Goal: Task Accomplishment & Management: Use online tool/utility

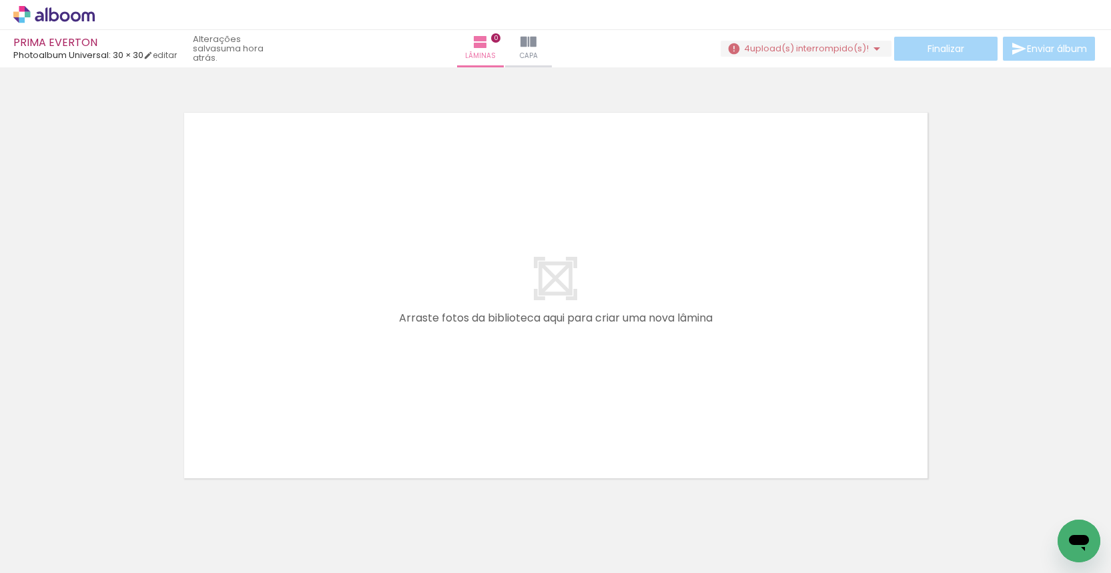
click at [782, 48] on span "upload(s) interrompido(s)!" at bounding box center [809, 48] width 119 height 13
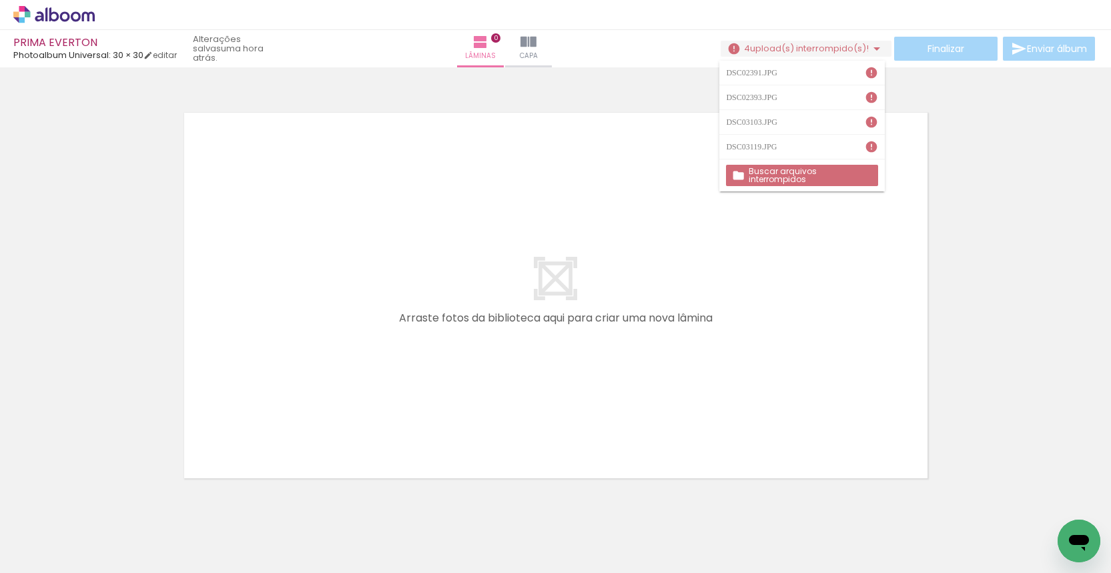
click at [787, 180] on paper-button "Buscar arquivos interrompidos" at bounding box center [801, 175] width 151 height 21
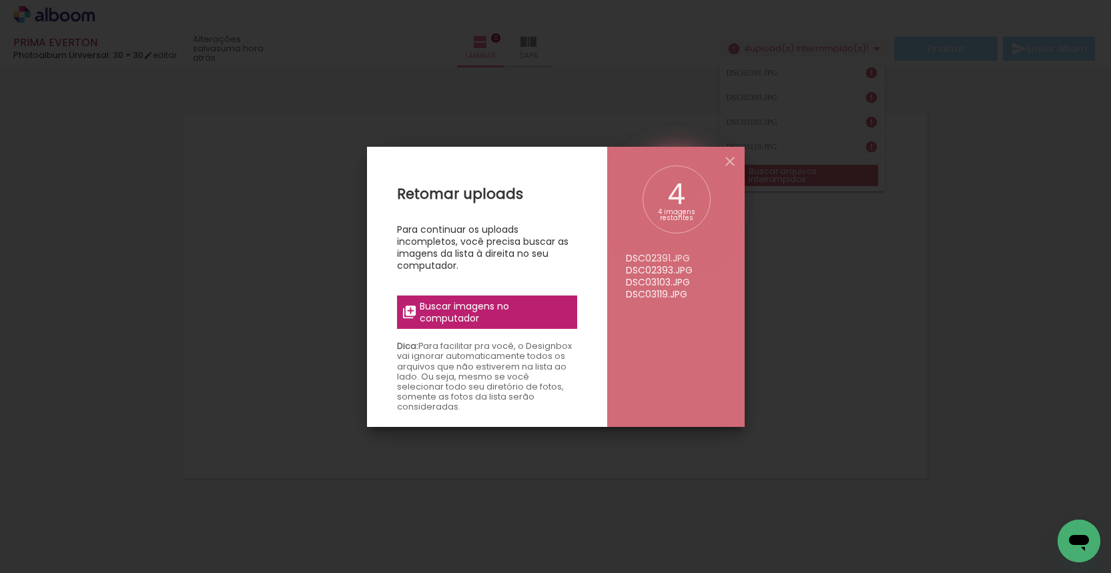
click at [540, 301] on span "Buscar imagens no computador" at bounding box center [494, 312] width 149 height 24
click at [0, 0] on input "file" at bounding box center [0, 0] width 0 height 0
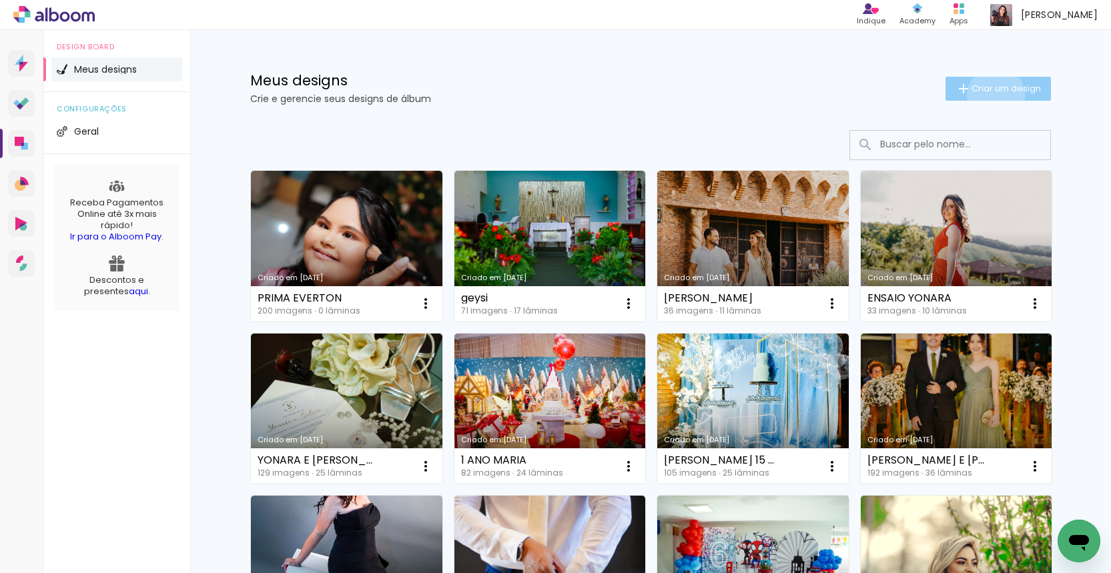
click at [994, 95] on paper-button "Criar um design" at bounding box center [998, 89] width 105 height 24
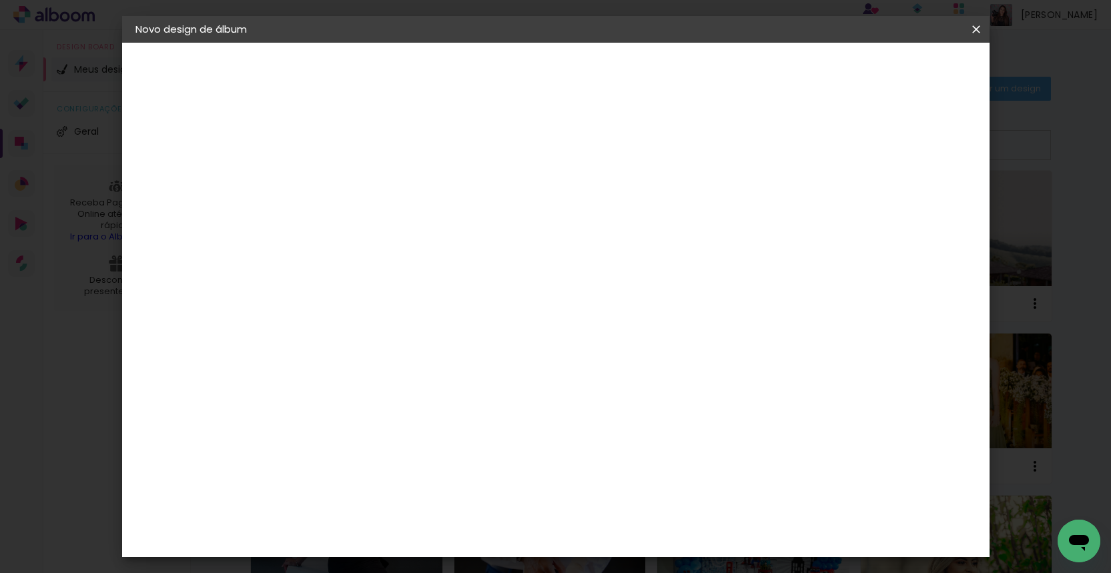
click at [354, 184] on input at bounding box center [354, 179] width 0 height 21
type input "WYLLANEIDE"
type paper-input "WYLLANEIDE"
click at [0, 0] on header "Informações Dê um título ao seu álbum. Avançar" at bounding box center [0, 0] width 0 height 0
click at [0, 0] on slot "Avançar" at bounding box center [0, 0] width 0 height 0
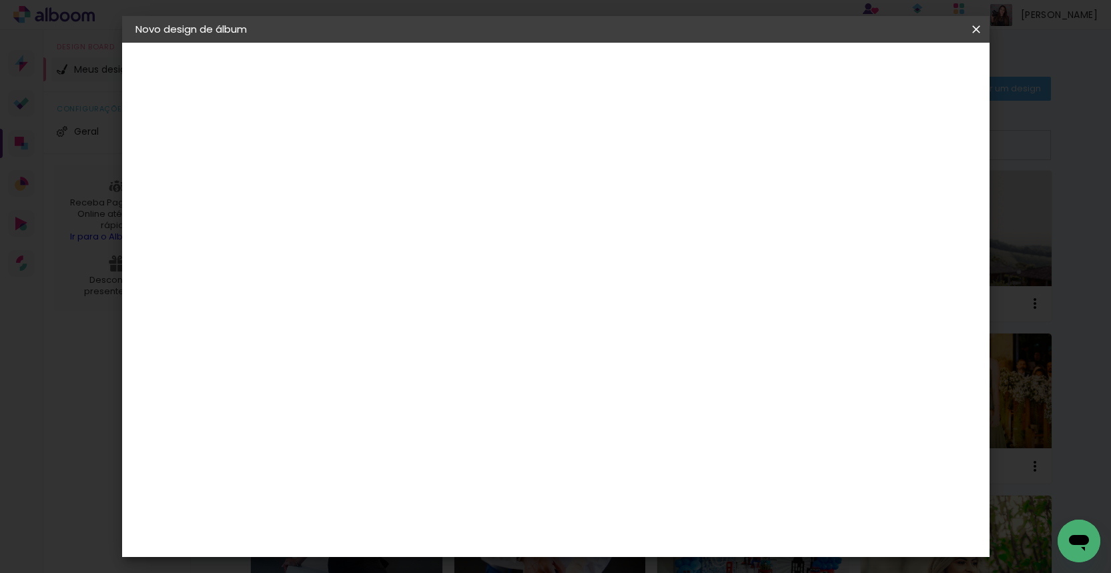
click at [455, 244] on input at bounding box center [387, 252] width 135 height 17
type input "photo"
type paper-input "photo"
click at [433, 560] on paper-item "Photoalbum Universal" at bounding box center [374, 577] width 117 height 35
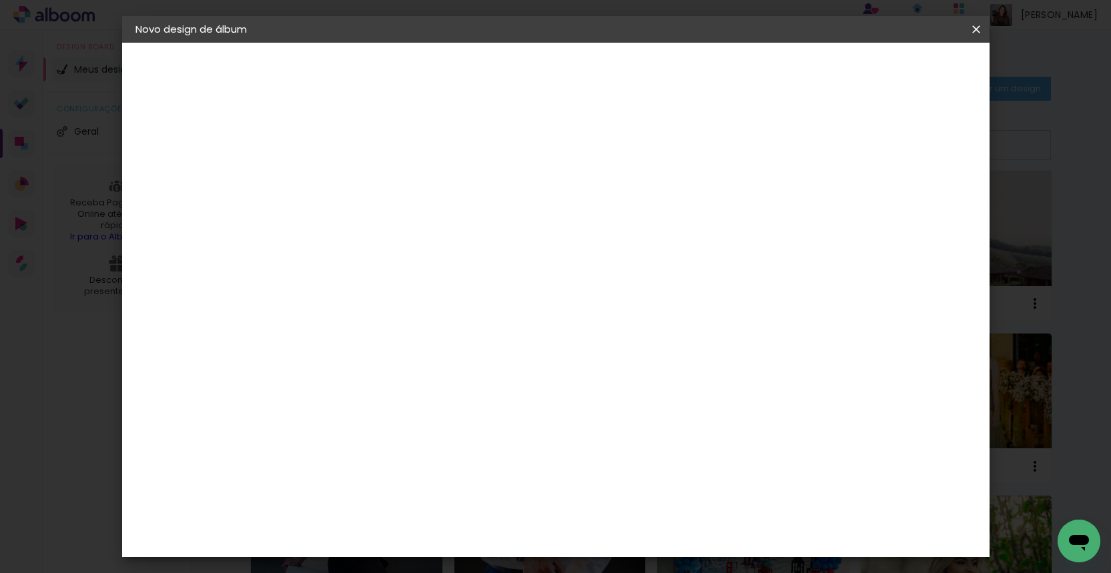
click at [588, 86] on header "Fornecedor Escolha um fornecedor ou avance com o tamanho livre. Voltar Avançar" at bounding box center [442, 88] width 292 height 90
click at [0, 0] on slot "Avançar" at bounding box center [0, 0] width 0 height 0
click at [426, 274] on div "Escolha o tamanho" at bounding box center [387, 305] width 77 height 62
click at [406, 226] on input "text" at bounding box center [380, 232] width 52 height 21
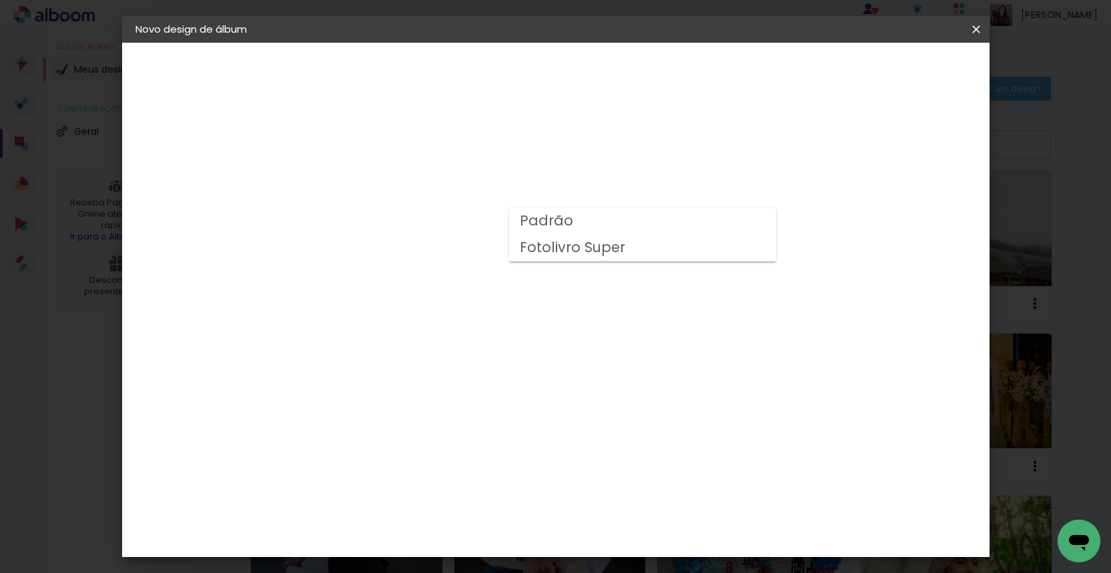
drag, startPoint x: 618, startPoint y: 228, endPoint x: 591, endPoint y: 259, distance: 41.6
click at [618, 228] on paper-item "Padrão" at bounding box center [642, 221] width 267 height 27
type input "Padrão"
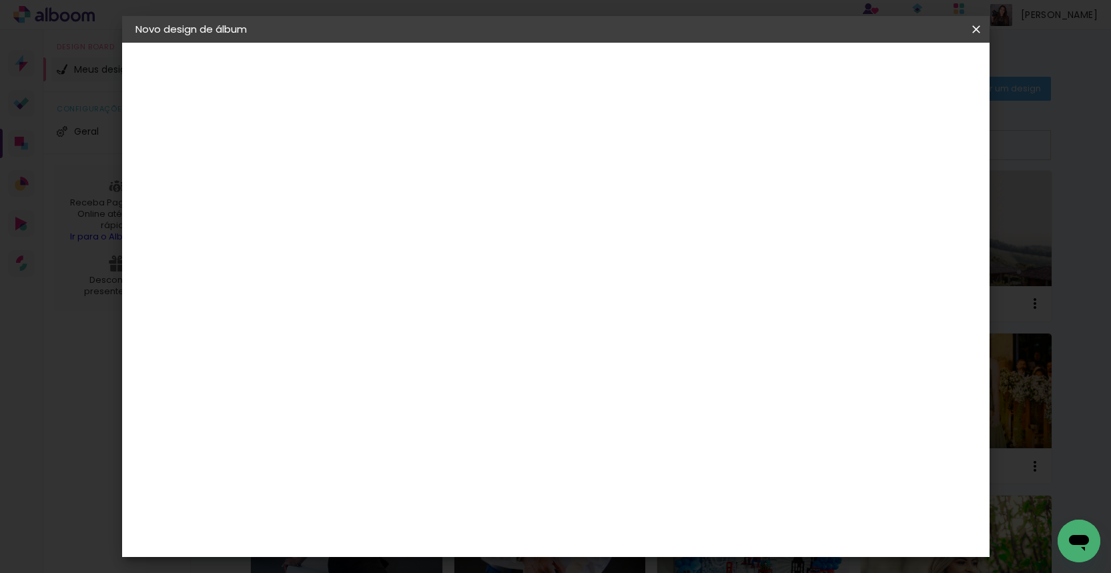
click at [0, 0] on slot "Avançar" at bounding box center [0, 0] width 0 height 0
click at [903, 73] on span "Iniciar design" at bounding box center [872, 70] width 61 height 9
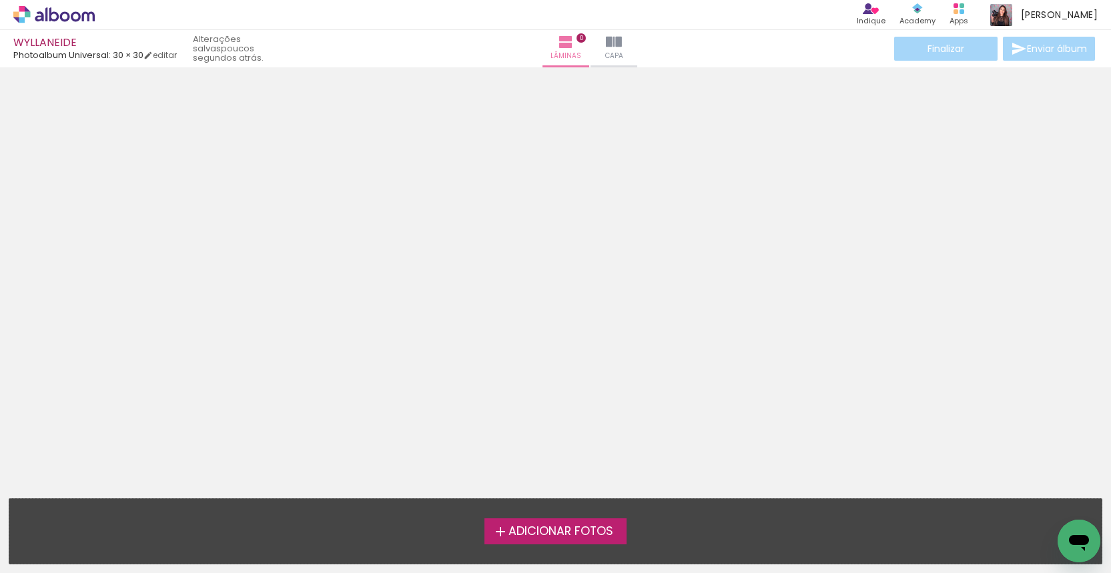
click at [556, 526] on span "Adicionar Fotos" at bounding box center [561, 532] width 105 height 12
click at [0, 0] on input "file" at bounding box center [0, 0] width 0 height 0
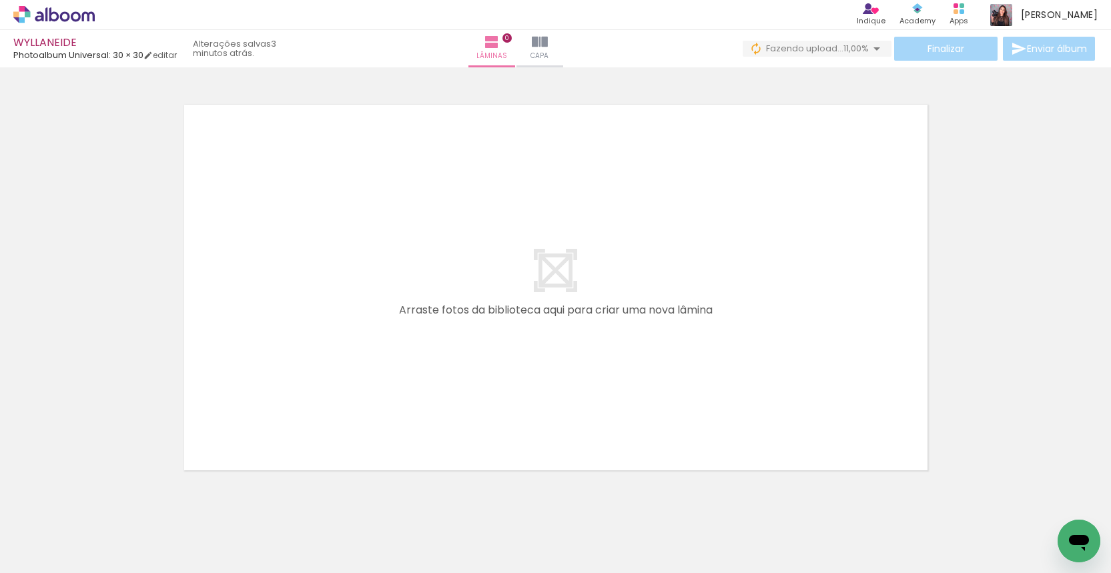
scroll to position [5, 0]
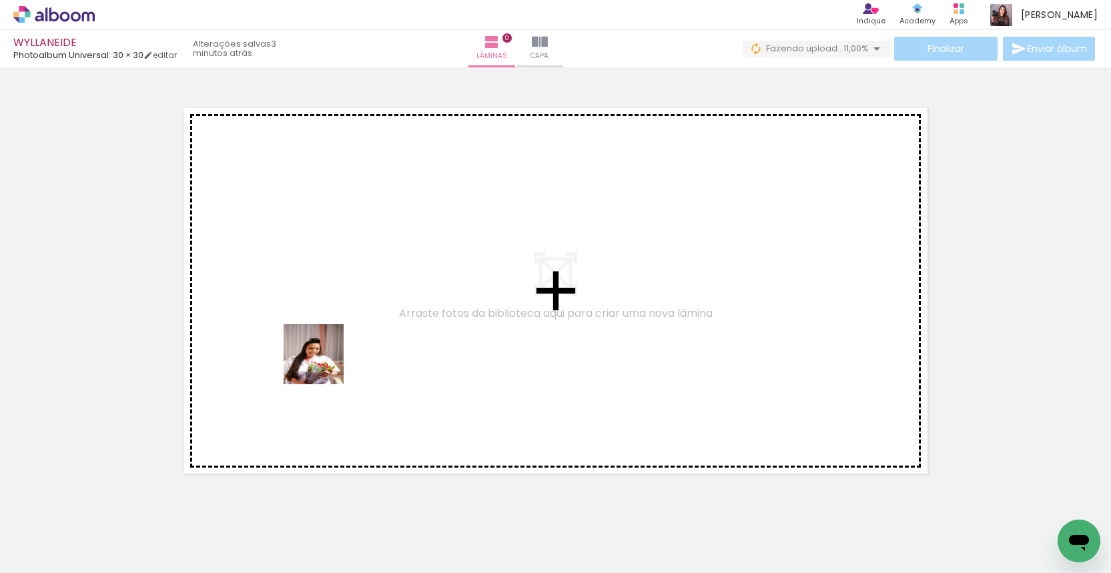
drag, startPoint x: 135, startPoint y: 533, endPoint x: 324, endPoint y: 364, distance: 253.3
click at [324, 364] on quentale-workspace at bounding box center [555, 286] width 1111 height 573
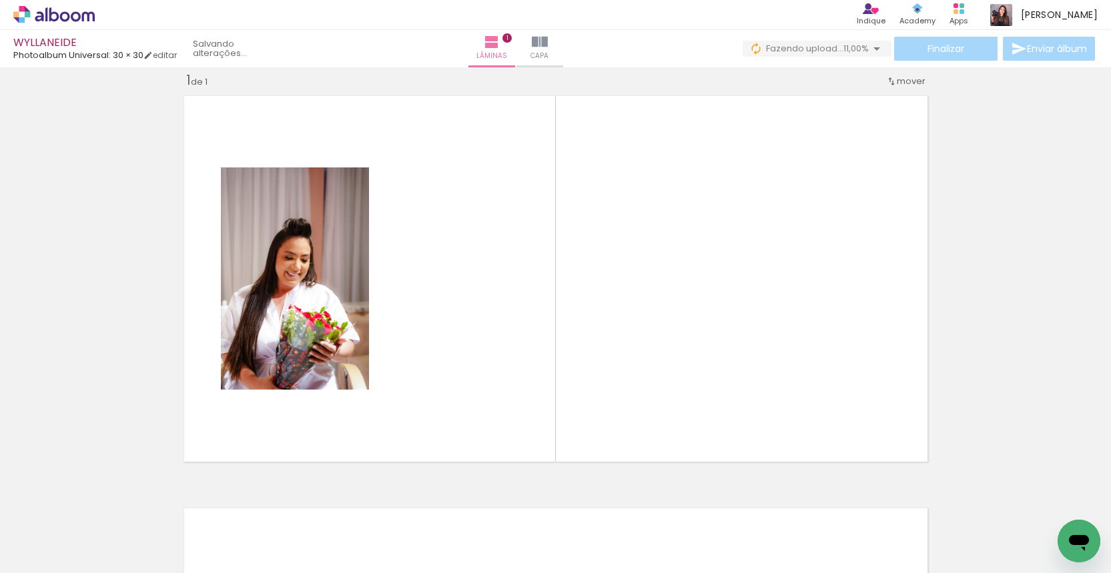
drag, startPoint x: 224, startPoint y: 523, endPoint x: 430, endPoint y: 361, distance: 261.9
click at [430, 361] on quentale-workspace at bounding box center [555, 286] width 1111 height 573
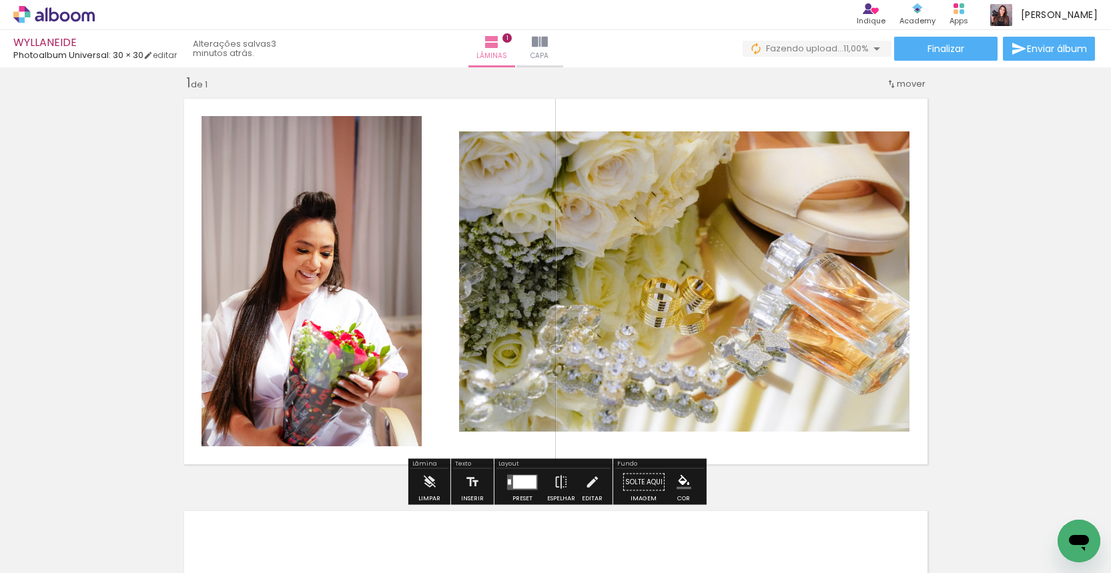
scroll to position [15, 0]
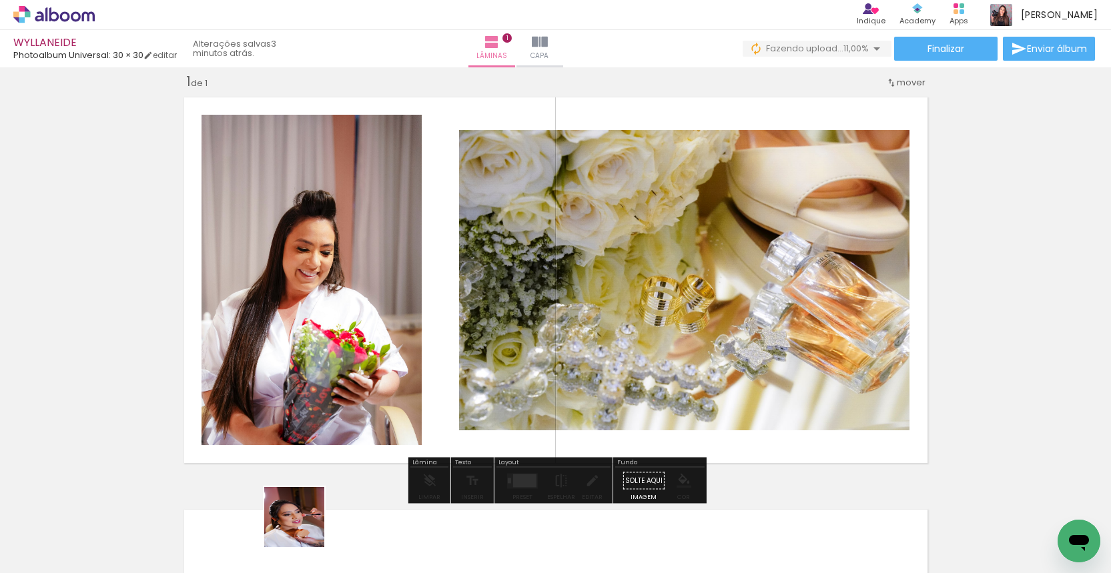
drag, startPoint x: 304, startPoint y: 527, endPoint x: 325, endPoint y: 412, distance: 117.3
click at [325, 412] on quentale-workspace at bounding box center [555, 286] width 1111 height 573
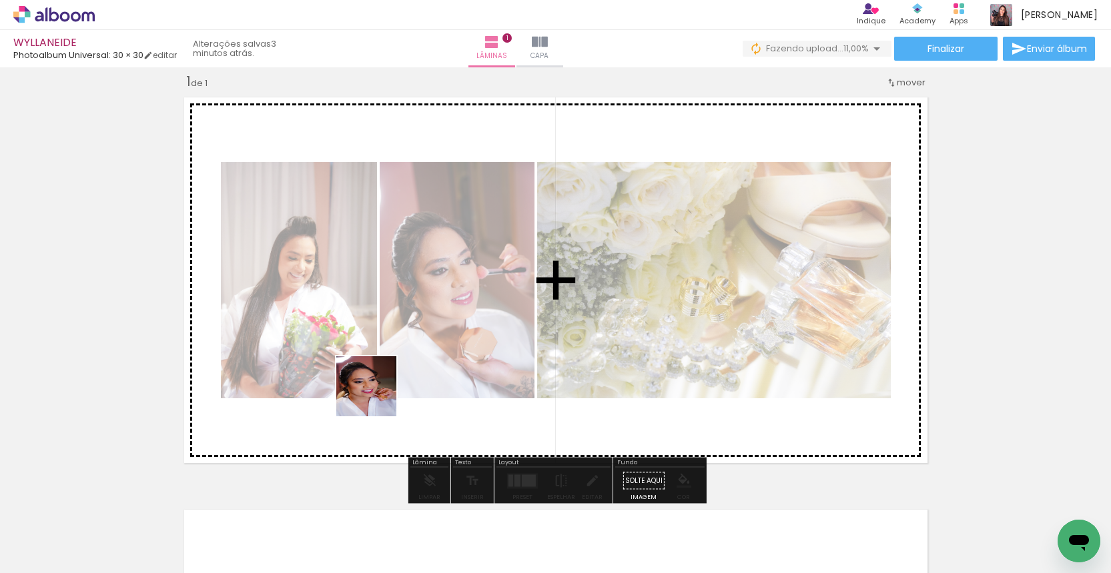
drag, startPoint x: 362, startPoint y: 543, endPoint x: 429, endPoint y: 506, distance: 77.1
click at [376, 396] on quentale-workspace at bounding box center [555, 286] width 1111 height 573
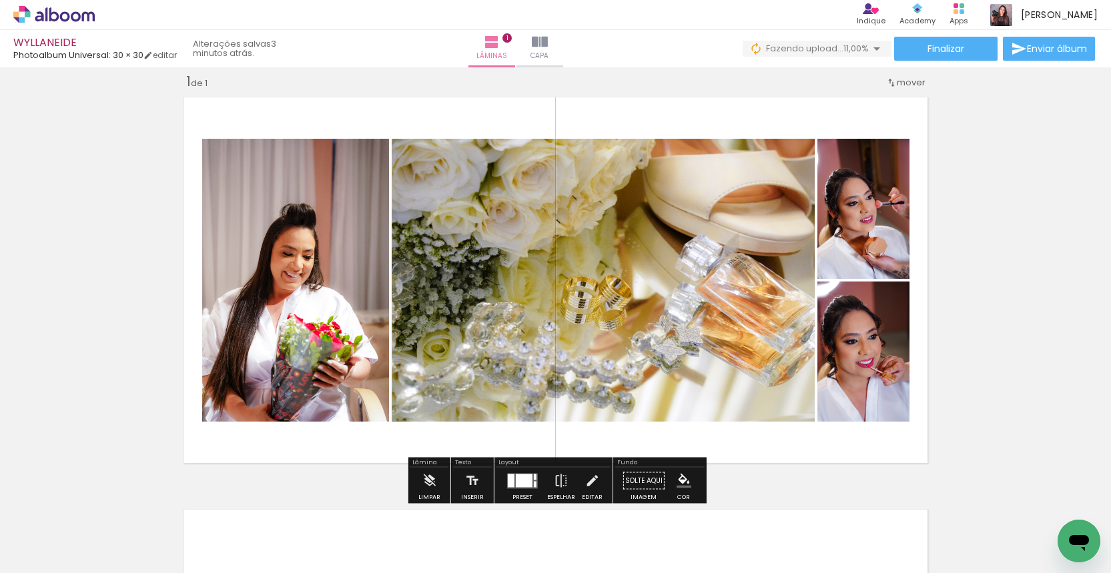
click at [153, 537] on div at bounding box center [133, 529] width 40 height 60
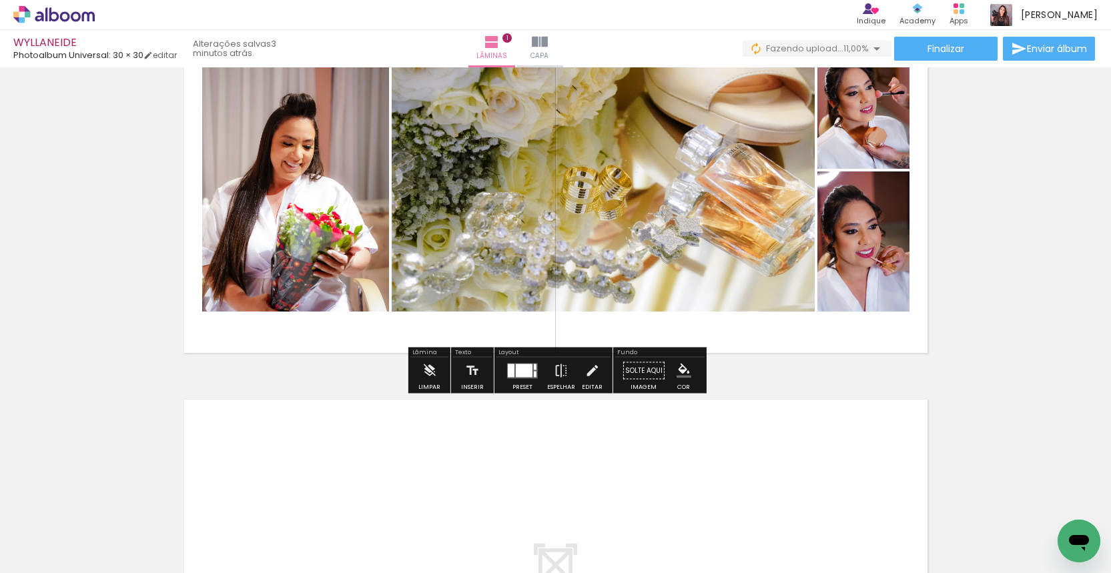
scroll to position [198, 0]
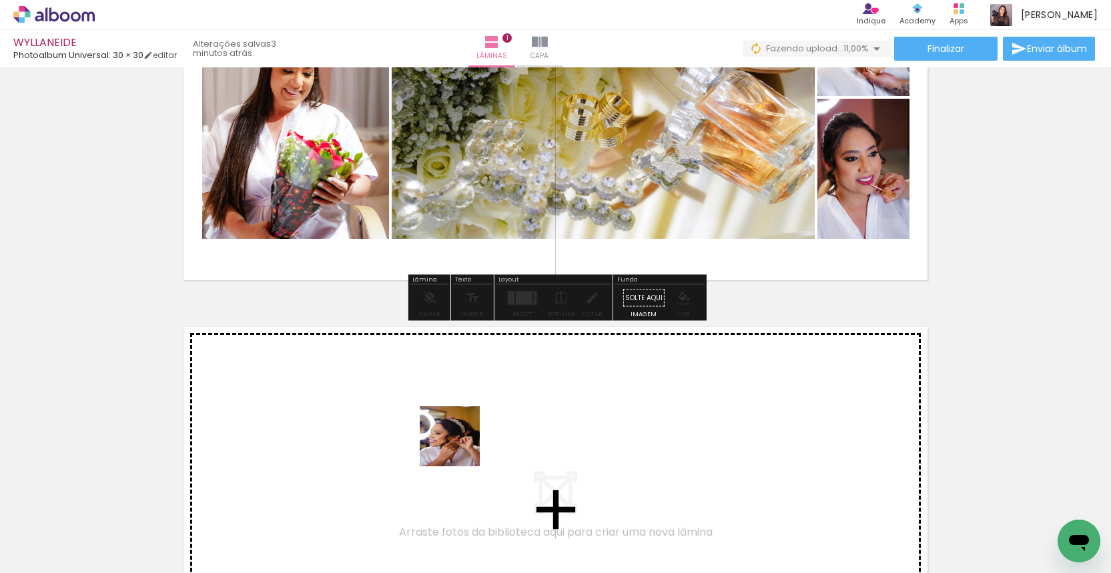
drag, startPoint x: 487, startPoint y: 495, endPoint x: 458, endPoint y: 444, distance: 58.6
click at [458, 444] on quentale-workspace at bounding box center [555, 286] width 1111 height 573
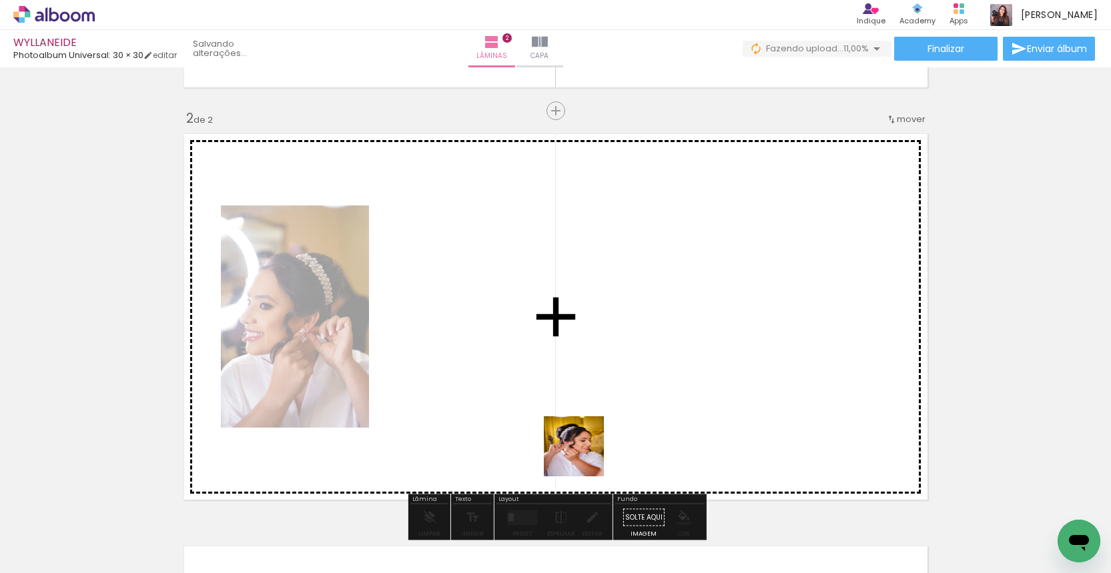
scroll to position [429, 0]
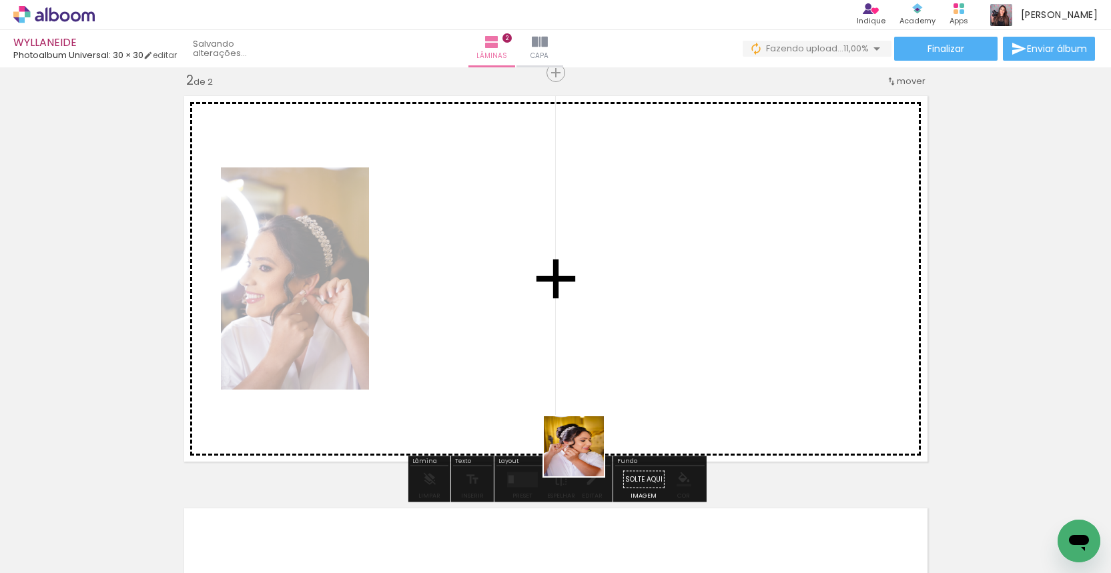
drag, startPoint x: 595, startPoint y: 549, endPoint x: 584, endPoint y: 445, distance: 104.1
click at [584, 445] on quentale-workspace at bounding box center [555, 286] width 1111 height 573
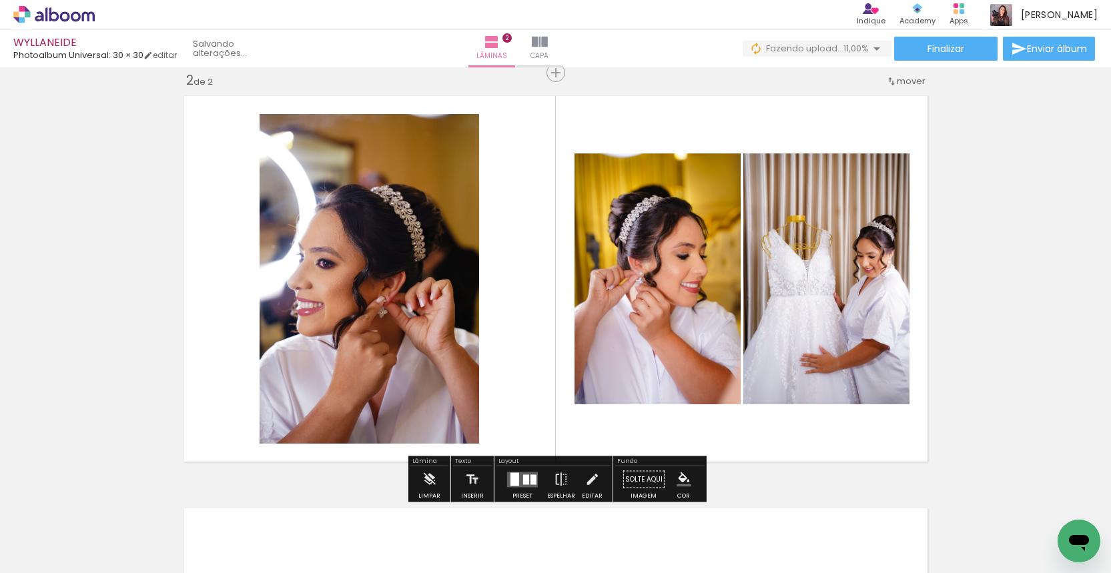
drag, startPoint x: 667, startPoint y: 445, endPoint x: 651, endPoint y: 417, distance: 32.0
click at [651, 417] on quentale-workspace at bounding box center [555, 286] width 1111 height 573
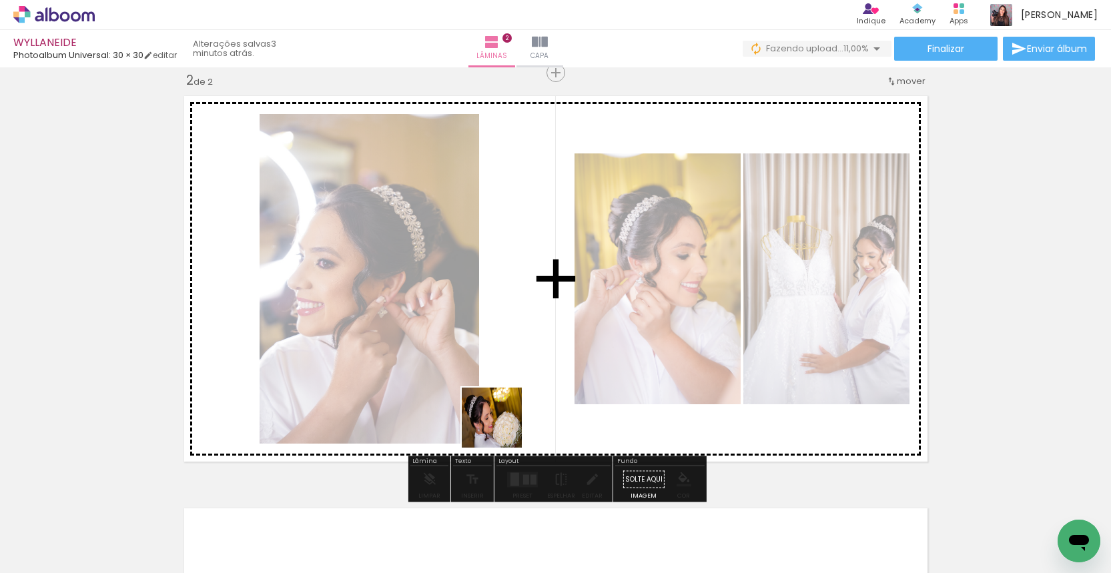
drag, startPoint x: 453, startPoint y: 531, endPoint x: 516, endPoint y: 350, distance: 190.8
click at [516, 350] on quentale-workspace at bounding box center [555, 286] width 1111 height 573
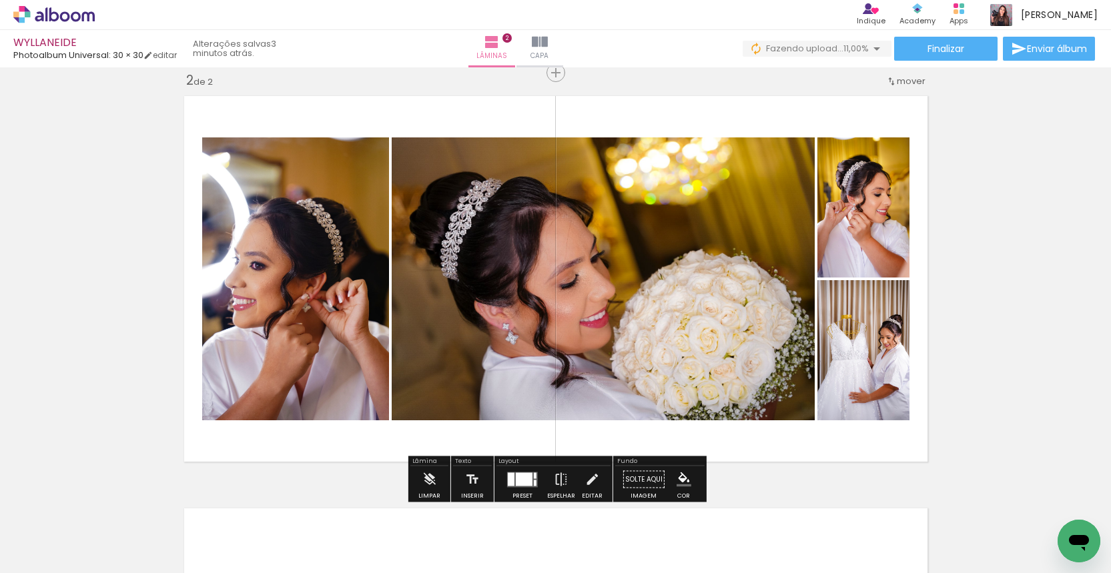
scroll to position [776, 0]
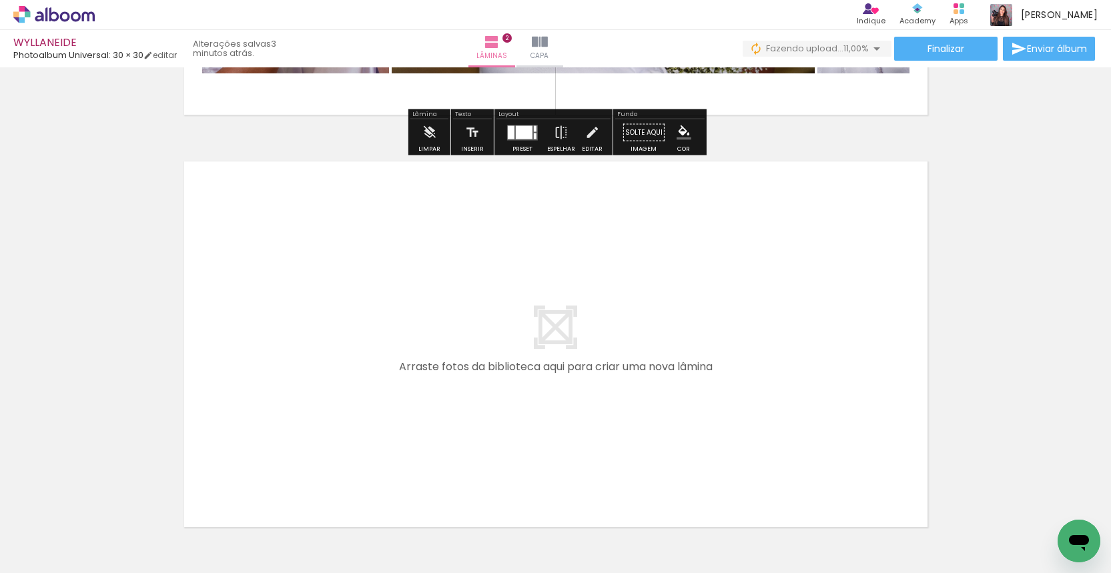
drag, startPoint x: 711, startPoint y: 499, endPoint x: 651, endPoint y: 410, distance: 106.8
click at [651, 410] on quentale-workspace at bounding box center [555, 286] width 1111 height 573
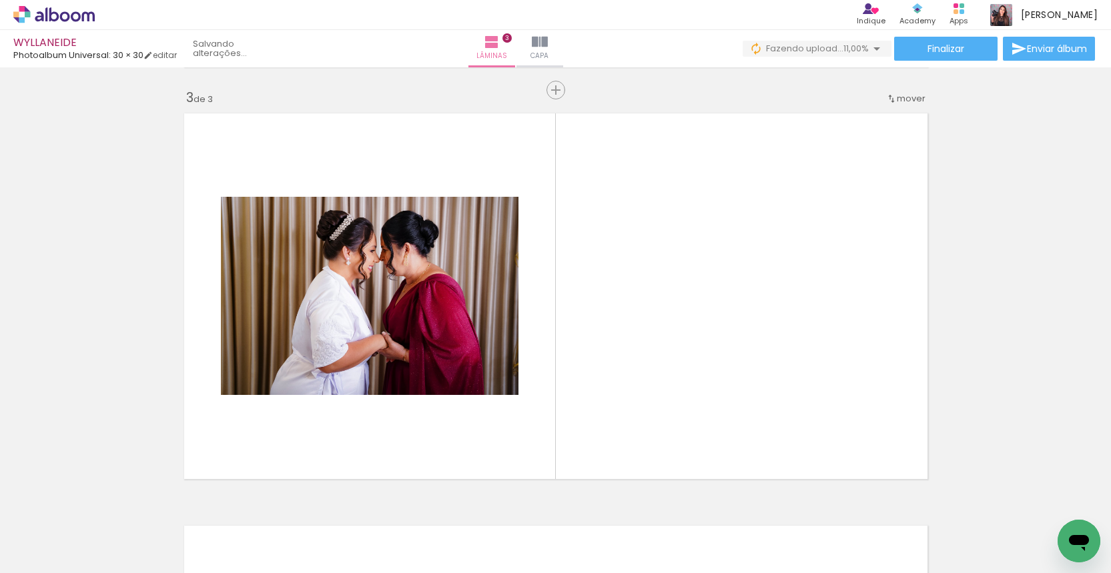
scroll to position [842, 0]
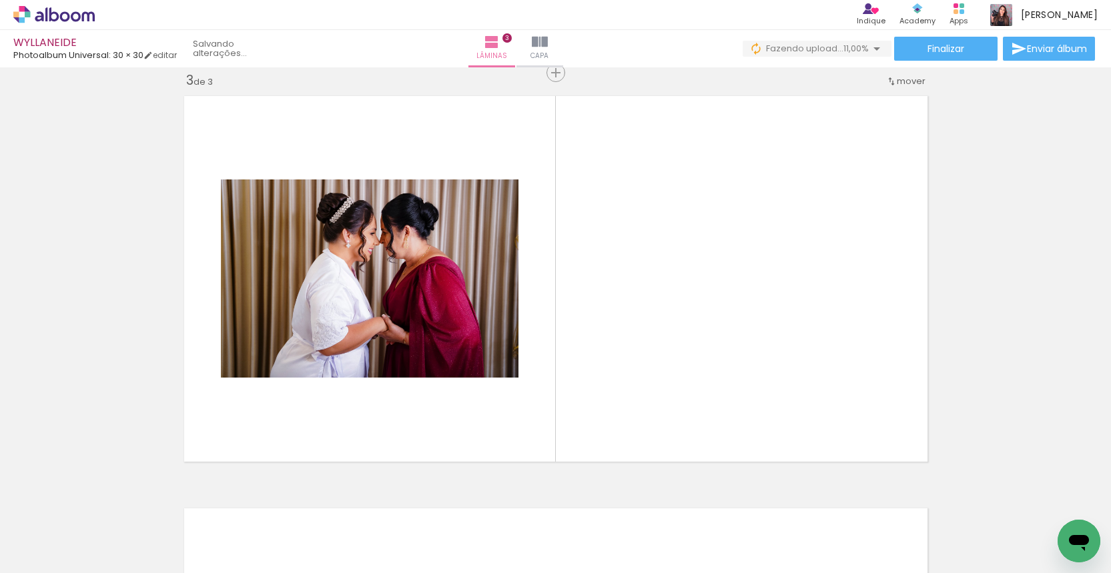
drag, startPoint x: 812, startPoint y: 542, endPoint x: 759, endPoint y: 415, distance: 137.3
click at [759, 415] on quentale-workspace at bounding box center [555, 286] width 1111 height 573
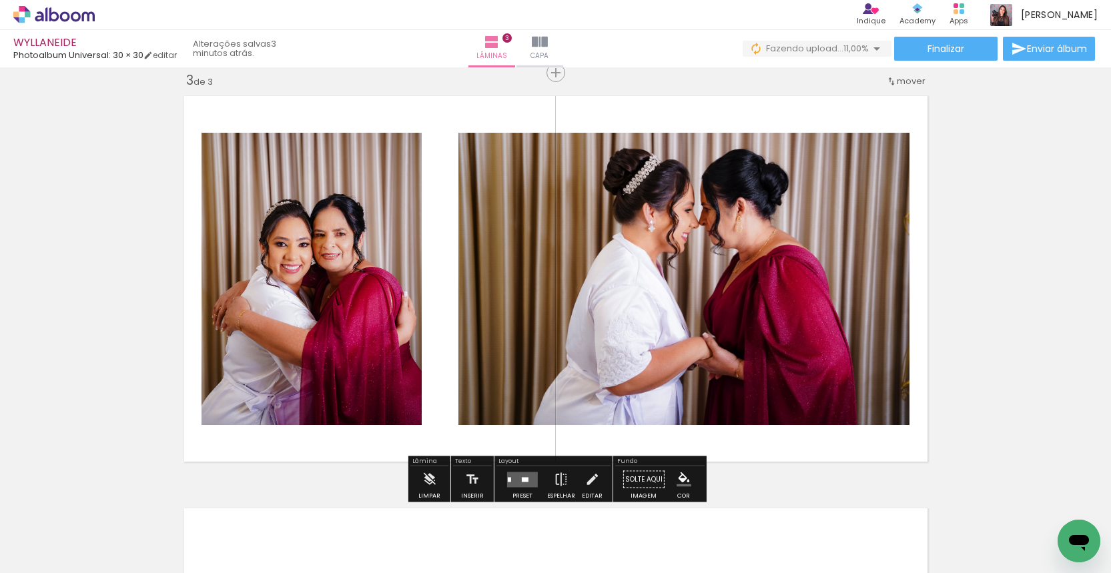
drag, startPoint x: 928, startPoint y: 289, endPoint x: 1008, endPoint y: 277, distance: 81.0
click at [1008, 277] on div "Inserir lâmina 1 de 3 Inserir lâmina 2 de 3 Inserir lâmina 3 de 3" at bounding box center [555, 56] width 1111 height 1650
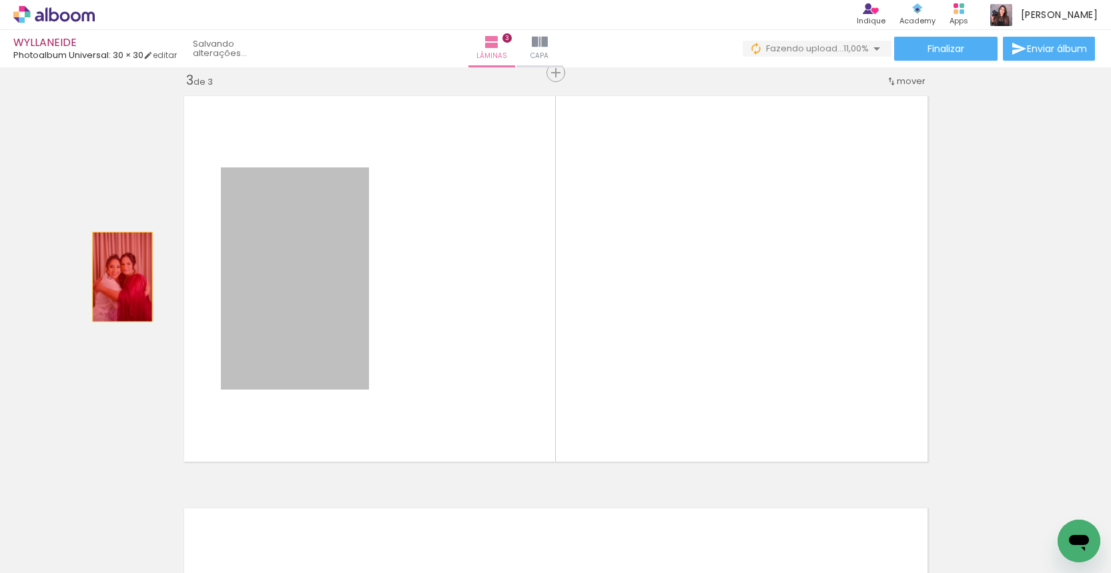
drag, startPoint x: 174, startPoint y: 282, endPoint x: 192, endPoint y: 285, distance: 18.2
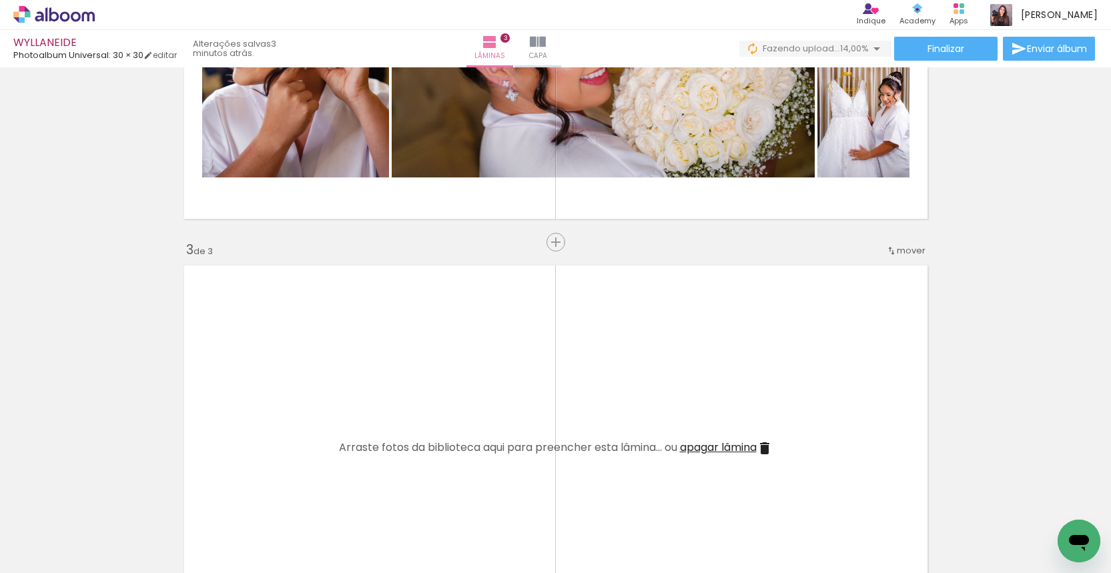
scroll to position [0, 396]
click at [504, 401] on quentale-workspace at bounding box center [555, 286] width 1111 height 573
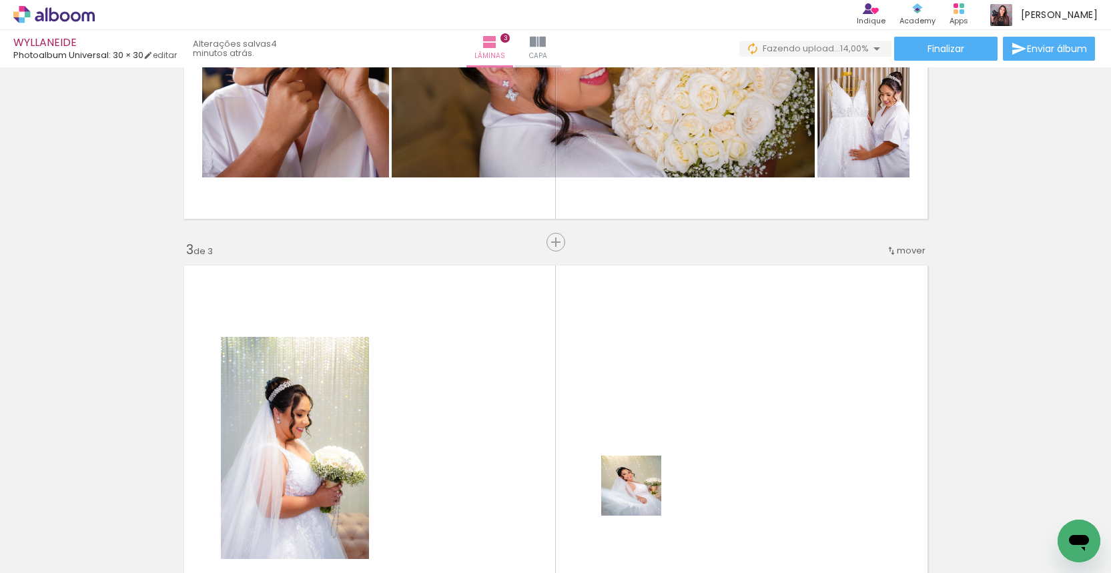
drag, startPoint x: 645, startPoint y: 524, endPoint x: 630, endPoint y: 418, distance: 106.6
click at [630, 418] on quentale-workspace at bounding box center [555, 286] width 1111 height 573
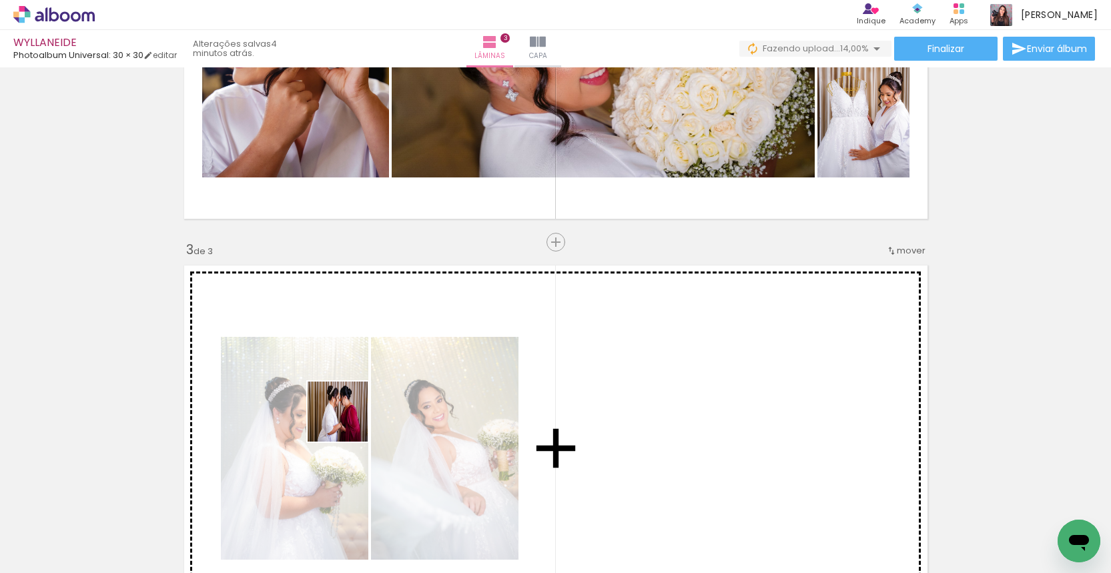
drag, startPoint x: 348, startPoint y: 430, endPoint x: 382, endPoint y: 480, distance: 59.6
click at [347, 420] on quentale-workspace at bounding box center [555, 286] width 1111 height 573
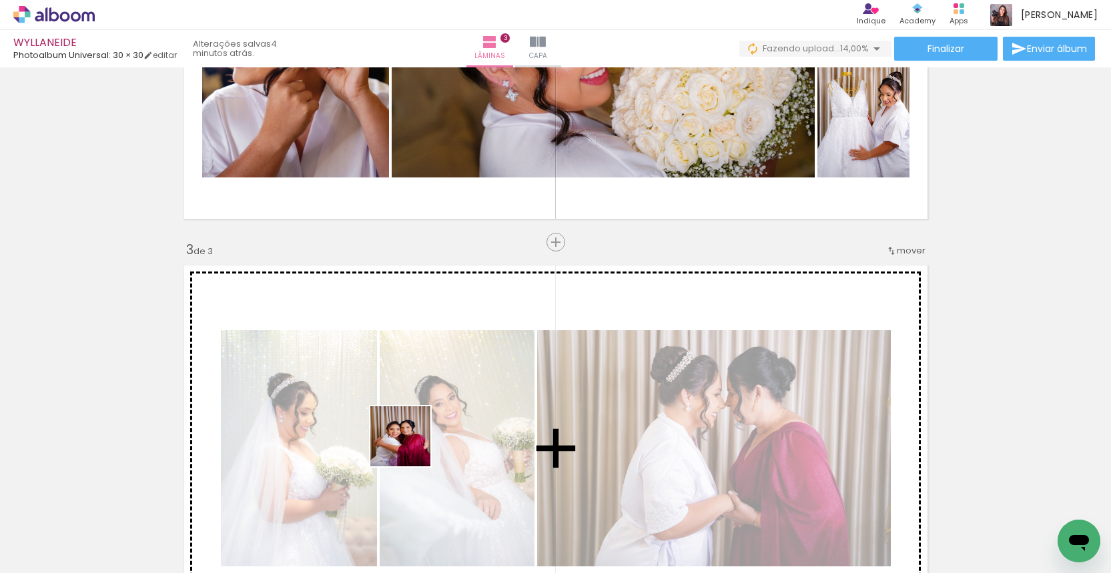
drag, startPoint x: 406, startPoint y: 513, endPoint x: 406, endPoint y: 432, distance: 80.1
click at [406, 432] on quentale-workspace at bounding box center [555, 286] width 1111 height 573
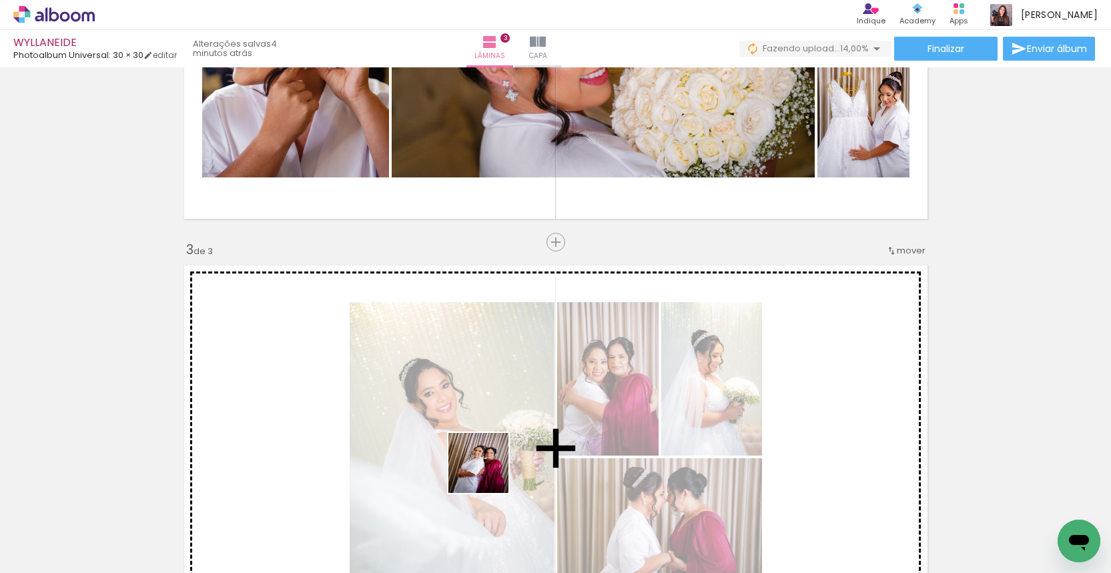
drag, startPoint x: 487, startPoint y: 490, endPoint x: 493, endPoint y: 436, distance: 54.4
click at [493, 436] on quentale-workspace at bounding box center [555, 286] width 1111 height 573
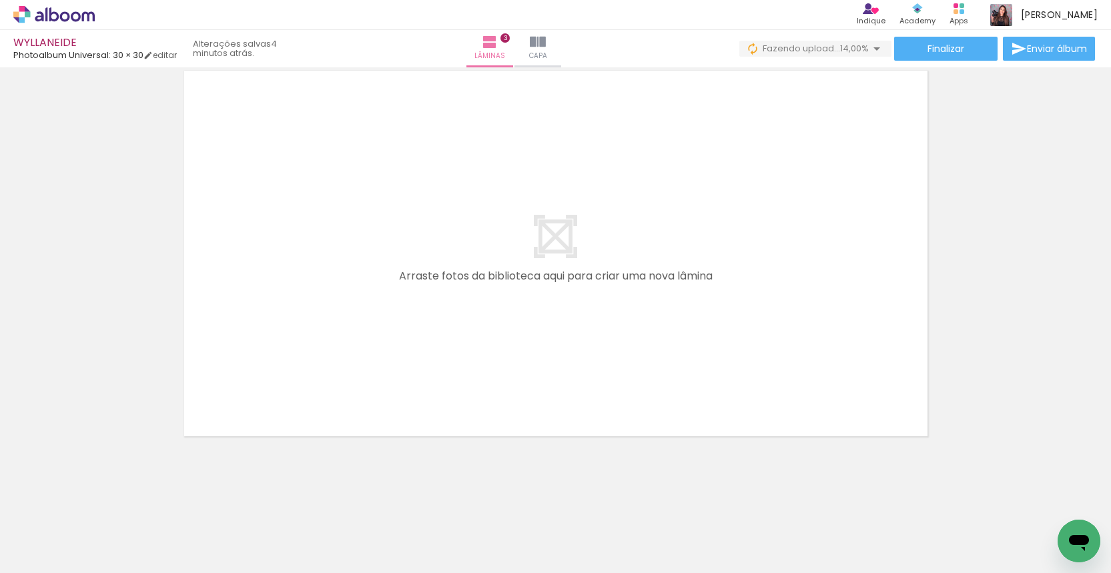
scroll to position [0, 673]
click at [436, 395] on quentale-workspace at bounding box center [555, 286] width 1111 height 573
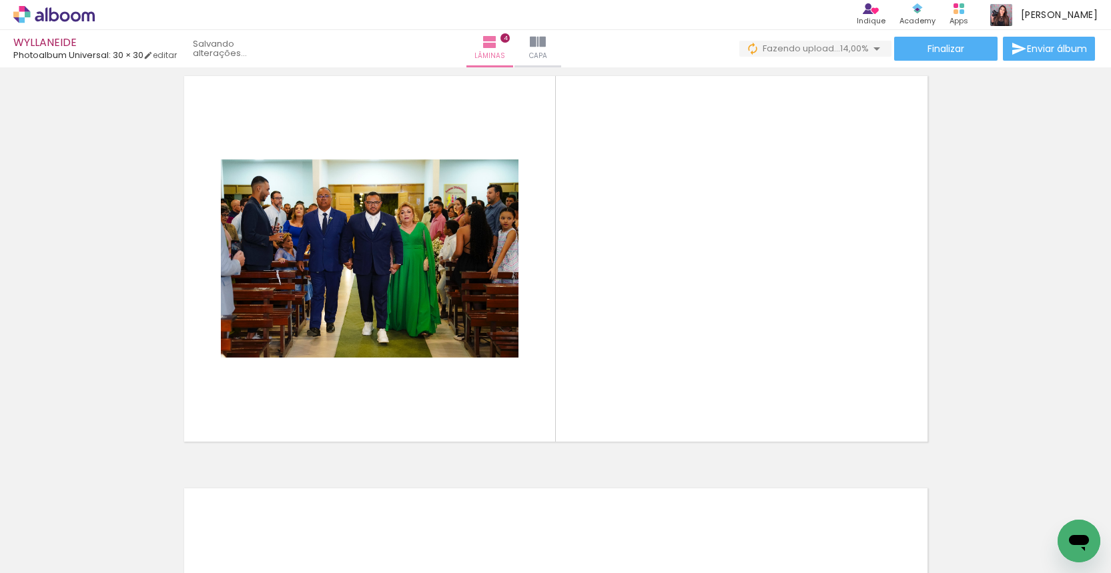
scroll to position [0, 671]
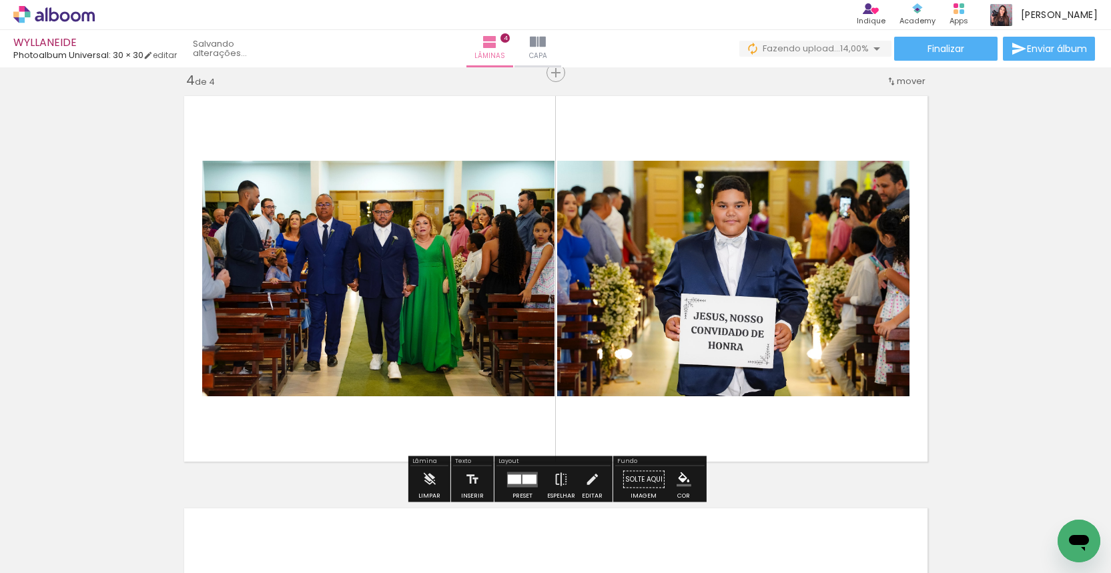
drag, startPoint x: 512, startPoint y: 532, endPoint x: 531, endPoint y: 397, distance: 136.2
click at [531, 397] on quentale-workspace at bounding box center [555, 286] width 1111 height 573
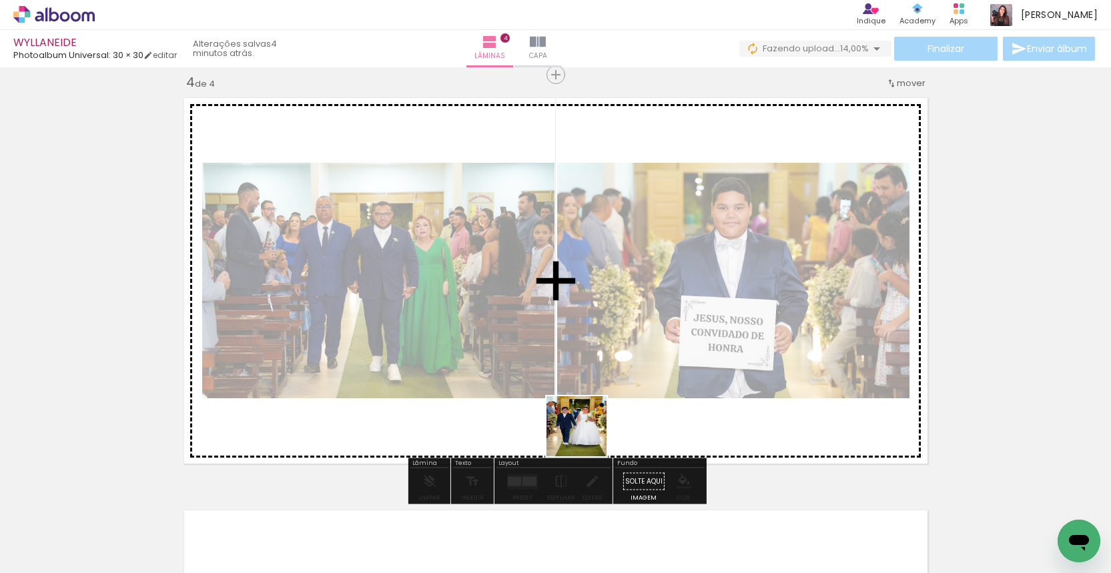
drag, startPoint x: 587, startPoint y: 436, endPoint x: 621, endPoint y: 517, distance: 87.3
click at [585, 428] on quentale-workspace at bounding box center [555, 286] width 1111 height 573
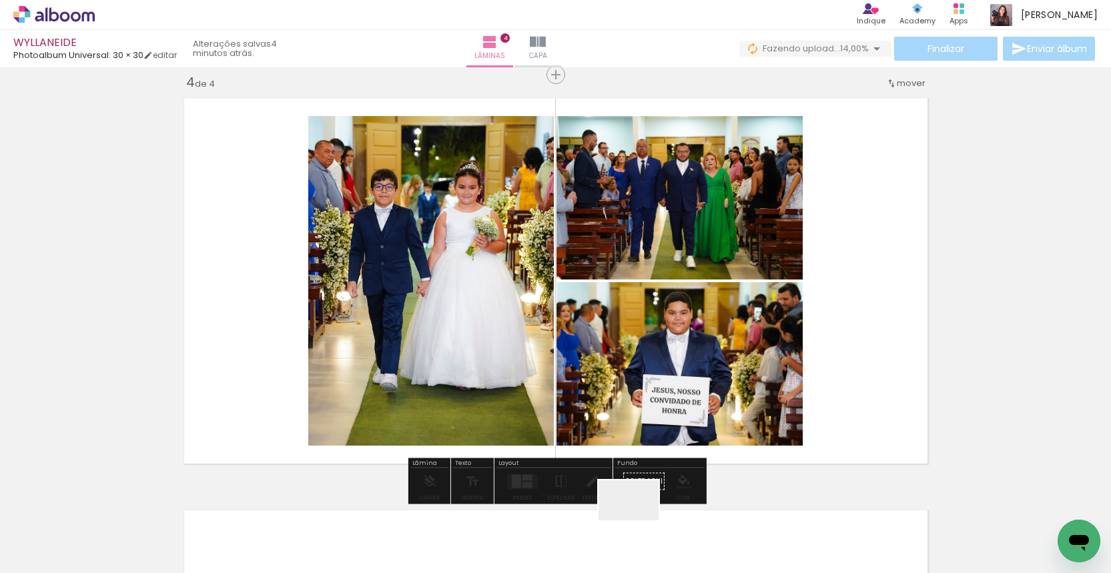
drag, startPoint x: 639, startPoint y: 527, endPoint x: 613, endPoint y: 389, distance: 139.9
click at [613, 389] on quentale-workspace at bounding box center [555, 286] width 1111 height 573
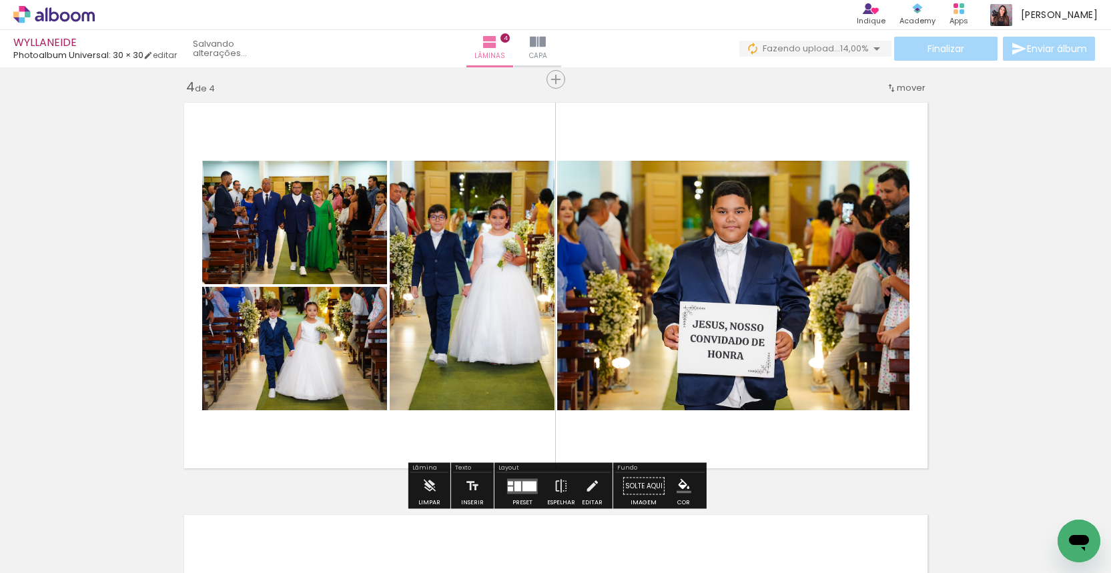
scroll to position [0, 672]
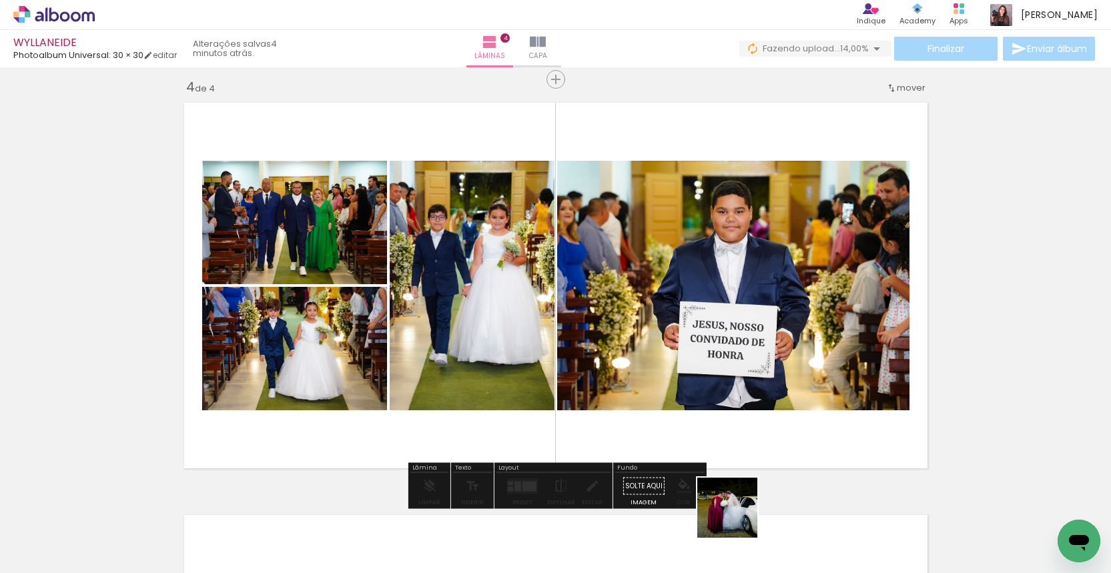
drag, startPoint x: 741, startPoint y: 537, endPoint x: 721, endPoint y: 366, distance: 172.0
click at [721, 366] on quentale-workspace at bounding box center [555, 286] width 1111 height 573
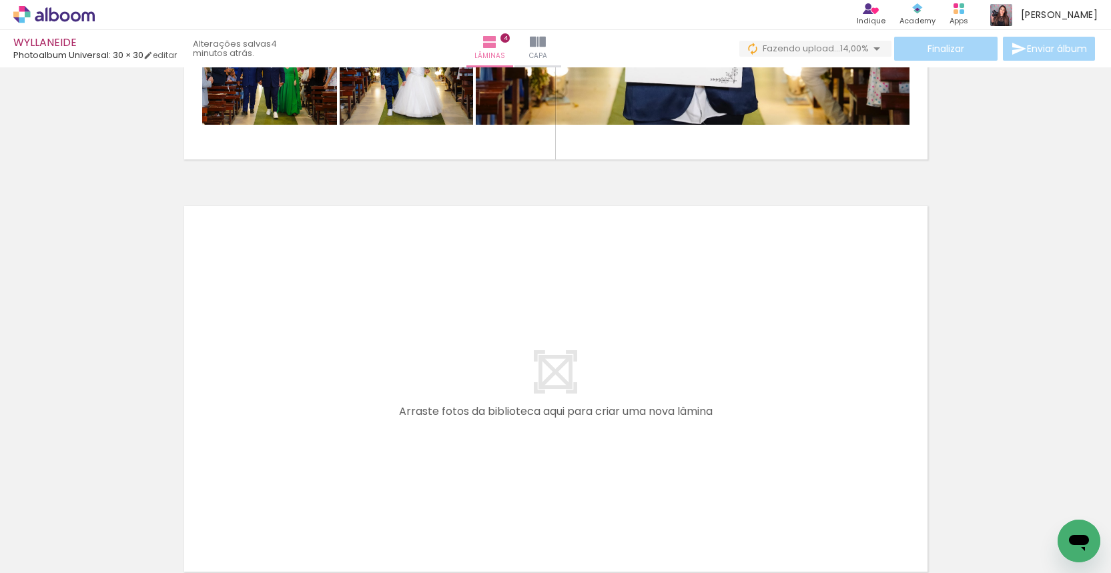
scroll to position [0, 1113]
drag, startPoint x: 366, startPoint y: 531, endPoint x: 375, endPoint y: 403, distance: 127.8
click at [375, 403] on quentale-workspace at bounding box center [555, 286] width 1111 height 573
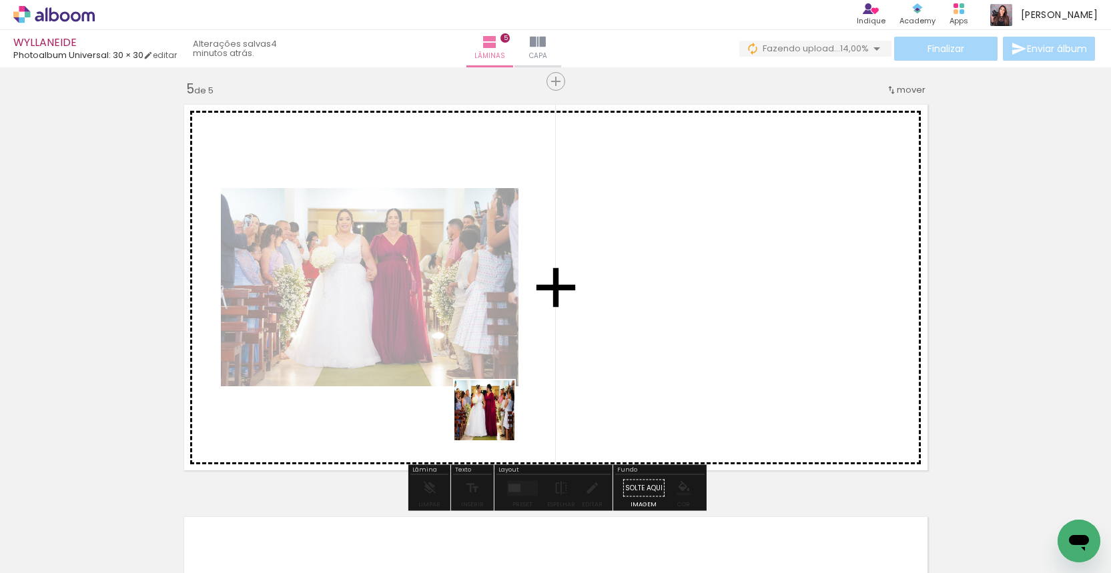
drag, startPoint x: 464, startPoint y: 530, endPoint x: 495, endPoint y: 420, distance: 113.7
click at [495, 420] on quentale-workspace at bounding box center [555, 286] width 1111 height 573
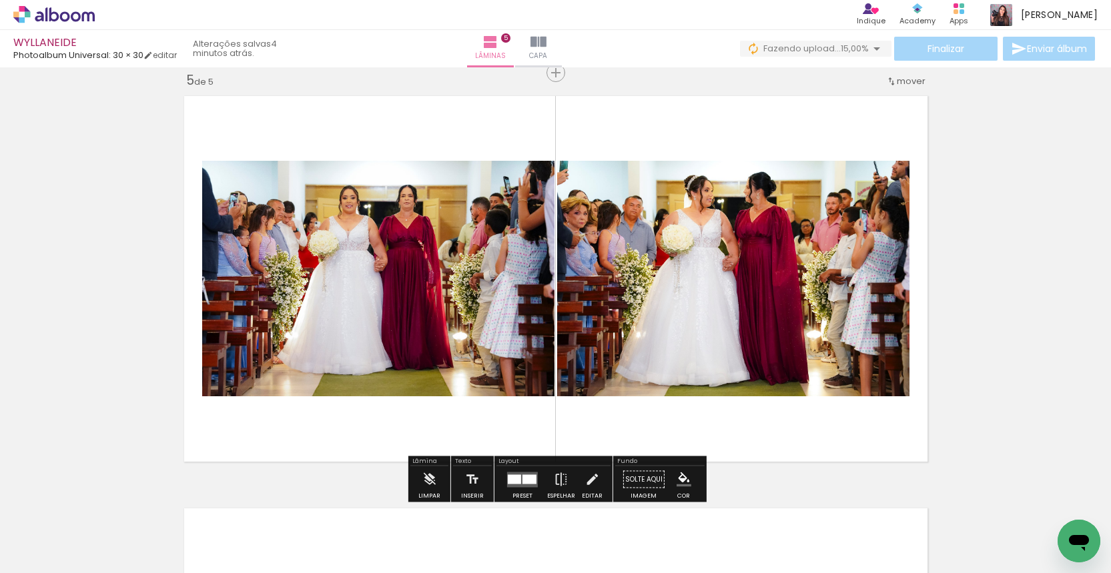
drag, startPoint x: 533, startPoint y: 543, endPoint x: 509, endPoint y: 452, distance: 93.9
click at [509, 452] on quentale-workspace at bounding box center [555, 286] width 1111 height 573
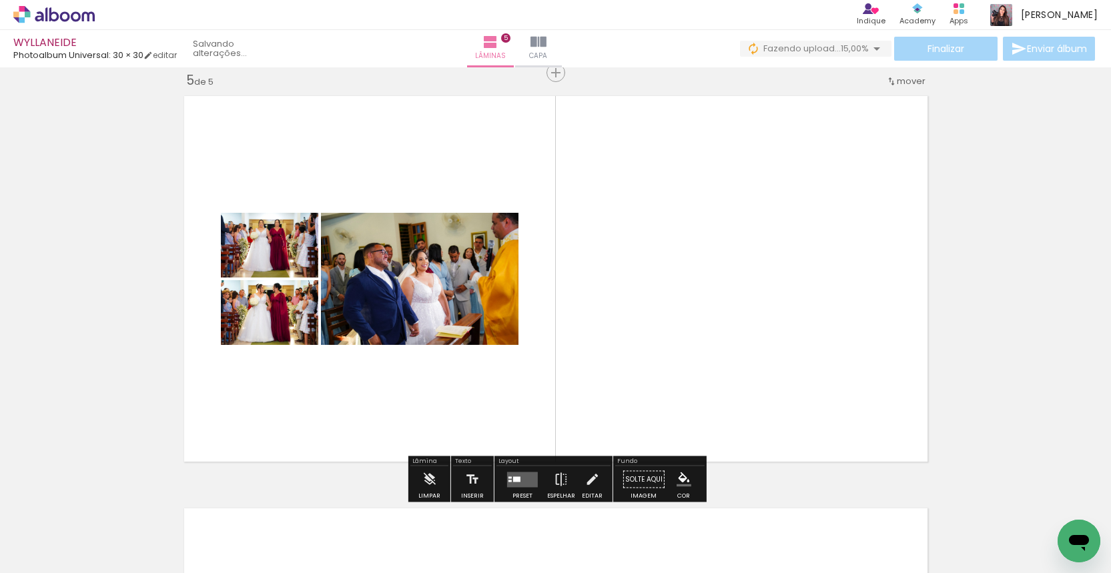
drag, startPoint x: 587, startPoint y: 528, endPoint x: 580, endPoint y: 403, distance: 125.0
click at [580, 403] on quentale-workspace at bounding box center [555, 286] width 1111 height 573
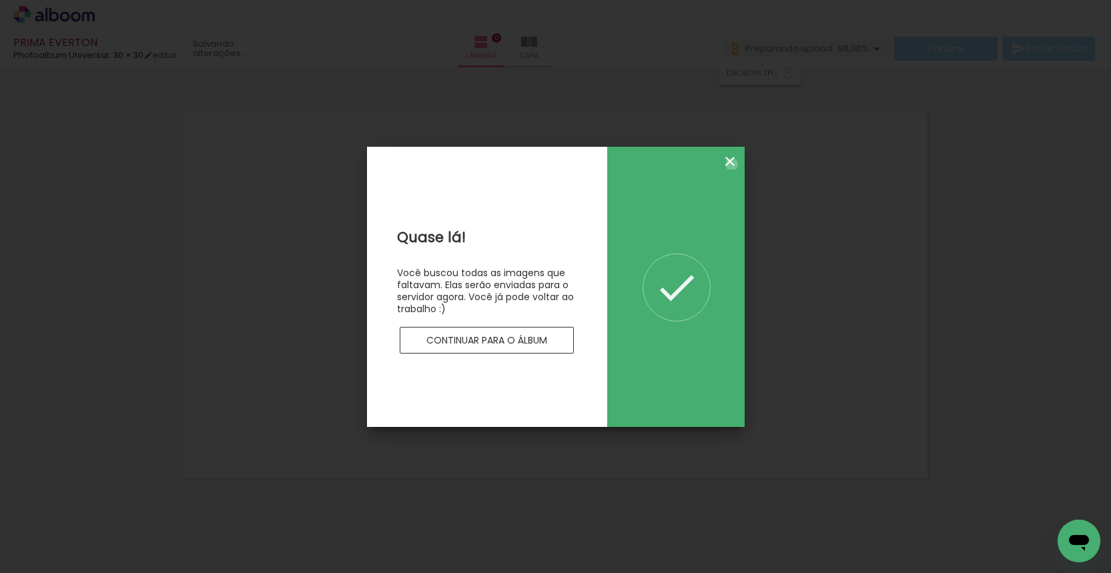
click at [731, 164] on iron-icon at bounding box center [730, 161] width 16 height 16
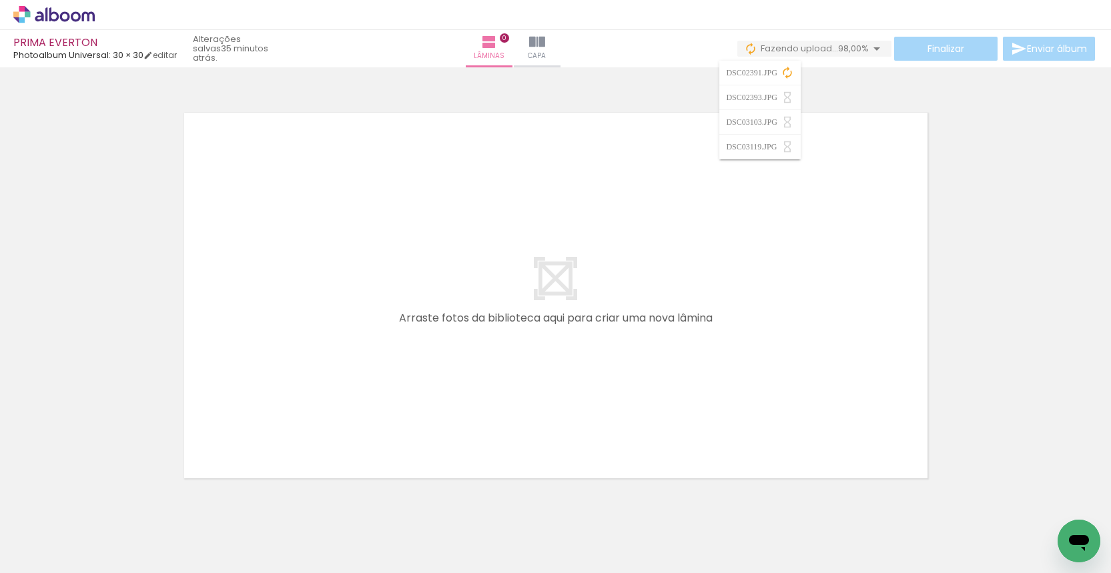
click at [952, 302] on div at bounding box center [555, 278] width 1111 height 413
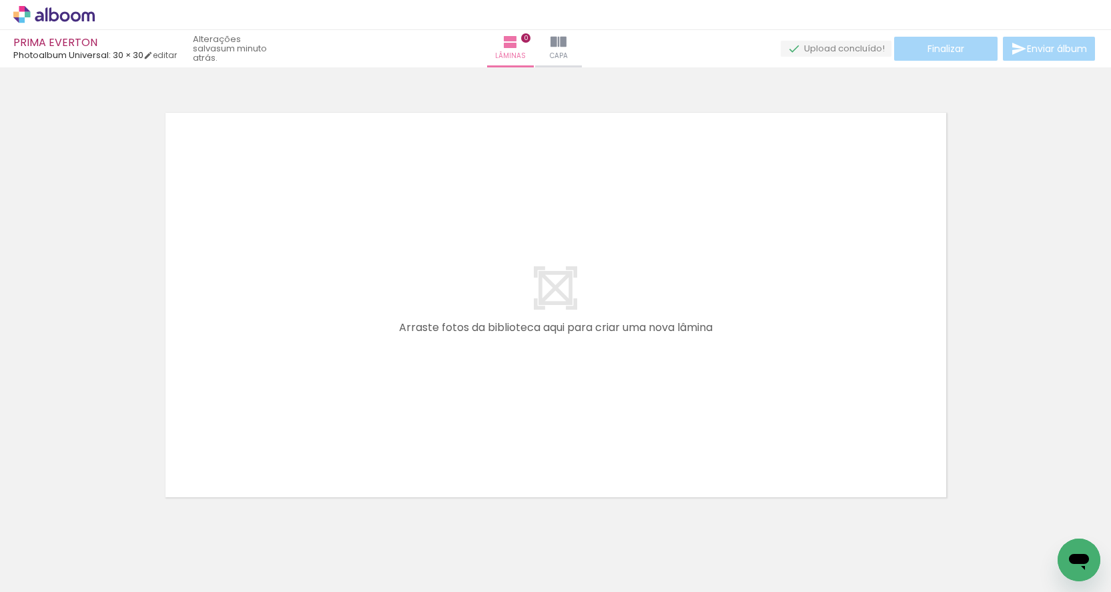
click at [759, 99] on div at bounding box center [555, 288] width 1111 height 432
